Goal: Transaction & Acquisition: Download file/media

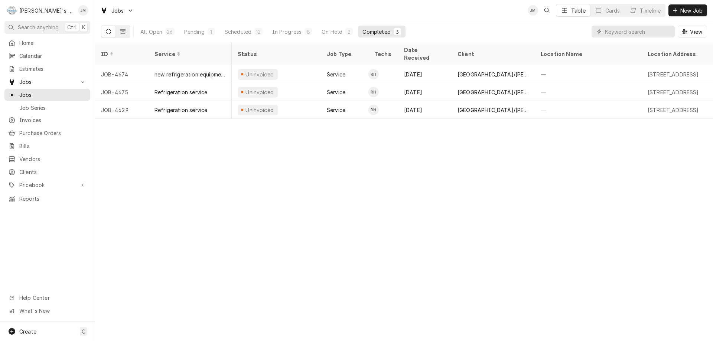
scroll to position [0, 45]
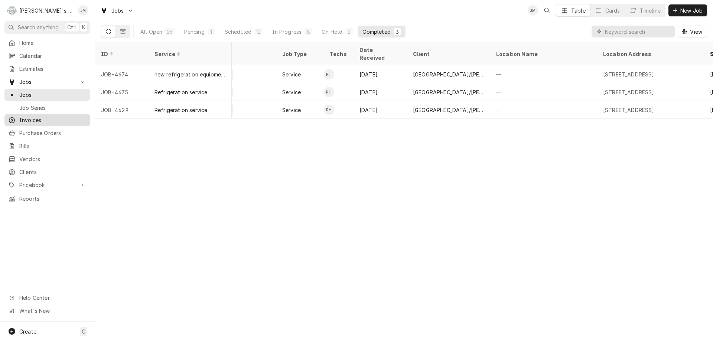
click at [27, 118] on span "Invoices" at bounding box center [52, 120] width 67 height 8
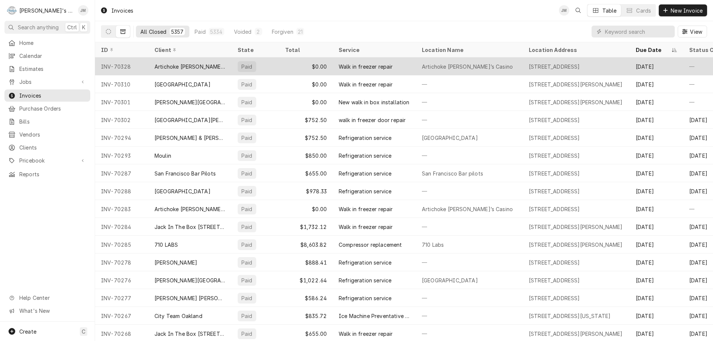
click at [550, 68] on div "659 Huntington Ave, San Bruno, CA 94066" at bounding box center [553, 67] width 51 height 8
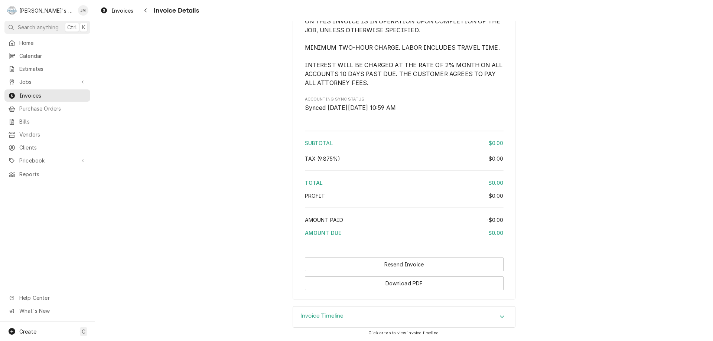
scroll to position [907, 0]
click at [391, 285] on button "Download PDF" at bounding box center [404, 283] width 199 height 14
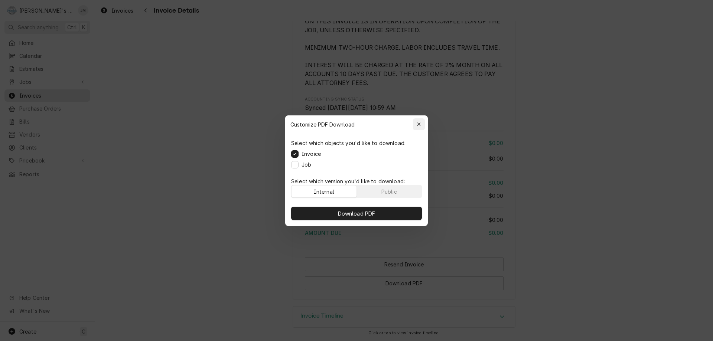
click at [418, 123] on icon "button" at bounding box center [419, 124] width 4 height 5
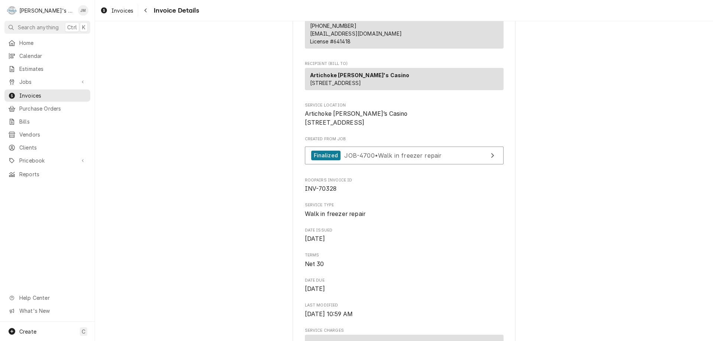
scroll to position [91, 0]
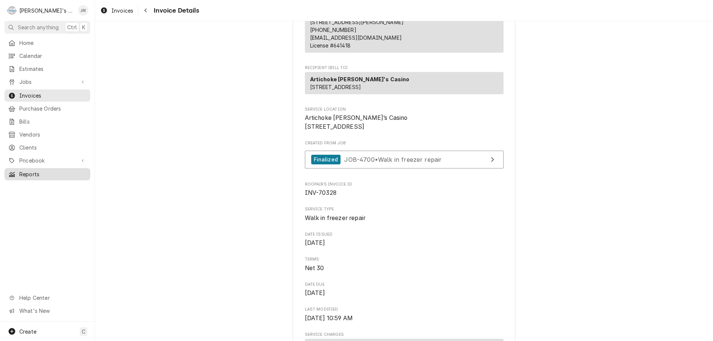
click at [25, 170] on span "Reports" at bounding box center [52, 174] width 67 height 8
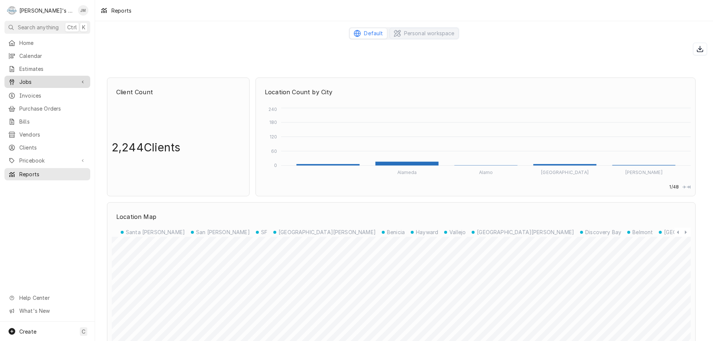
click at [33, 78] on span "Jobs" at bounding box center [47, 82] width 56 height 8
click at [25, 79] on span "Jobs" at bounding box center [47, 82] width 56 height 8
click at [21, 79] on span "Jobs" at bounding box center [47, 82] width 56 height 8
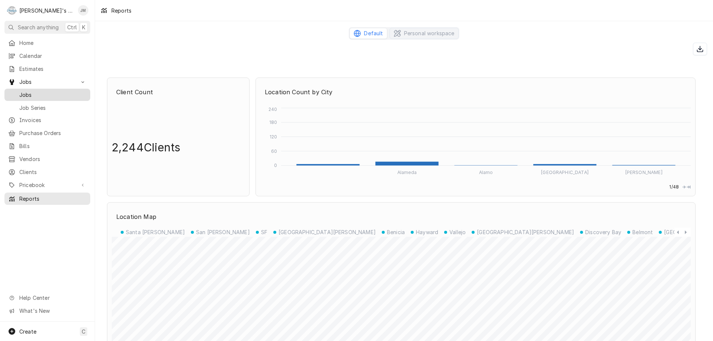
click at [27, 91] on span "Jobs" at bounding box center [52, 95] width 67 height 8
